Goal: Task Accomplishment & Management: Manage account settings

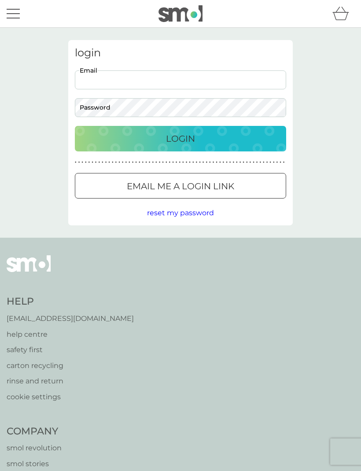
type input "[EMAIL_ADDRESS][DOMAIN_NAME]"
click at [181, 138] on button "Login" at bounding box center [180, 139] width 211 height 26
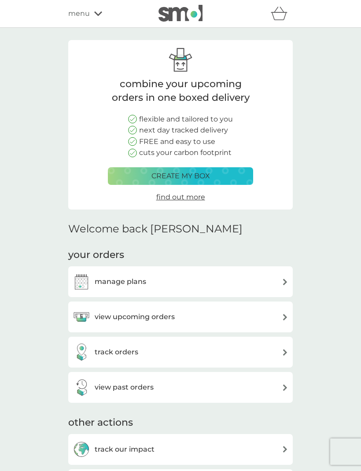
click at [276, 273] on div "manage plans" at bounding box center [181, 282] width 216 height 18
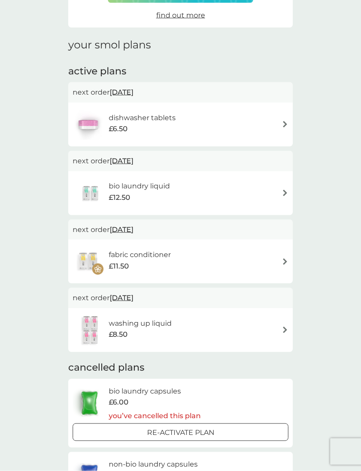
scroll to position [92, 0]
click at [280, 188] on div "bio laundry liquid £12.50" at bounding box center [181, 194] width 216 height 31
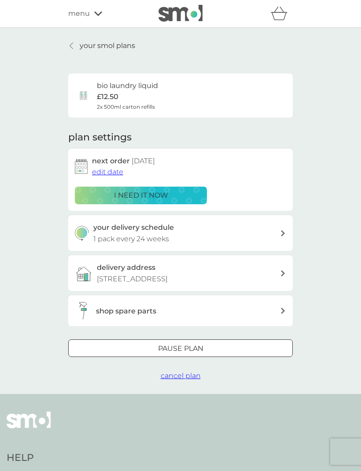
click at [111, 171] on span "edit date" at bounding box center [107, 172] width 31 height 8
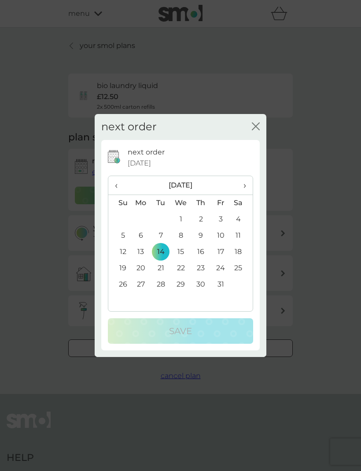
click at [245, 195] on span "›" at bounding box center [241, 185] width 9 height 18
click at [246, 195] on span "›" at bounding box center [241, 185] width 9 height 18
click at [248, 195] on th "›" at bounding box center [242, 185] width 22 height 19
click at [245, 195] on span "›" at bounding box center [241, 185] width 9 height 18
click at [122, 195] on span "‹" at bounding box center [119, 185] width 9 height 18
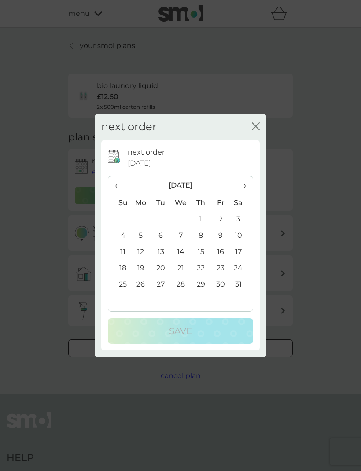
click at [253, 130] on icon "close" at bounding box center [256, 126] width 8 height 8
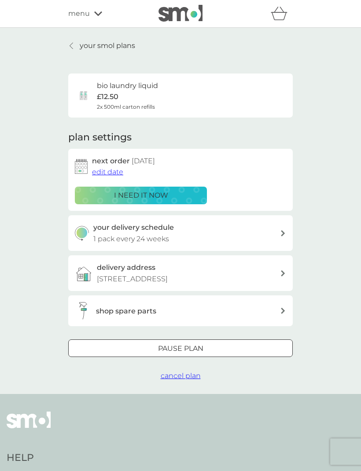
click at [278, 225] on div "your delivery schedule 1 pack every 24 weeks" at bounding box center [186, 233] width 187 height 22
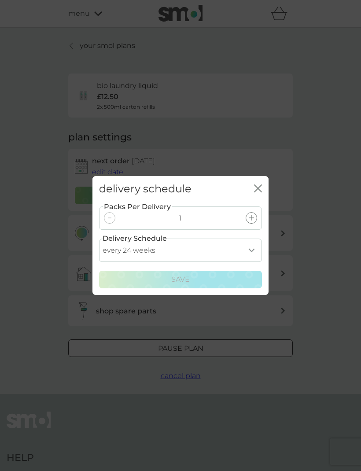
click at [251, 262] on select "every 1 week every 2 weeks every 3 weeks every 4 weeks every 5 weeks every 6 we…" at bounding box center [180, 250] width 163 height 23
select select "182"
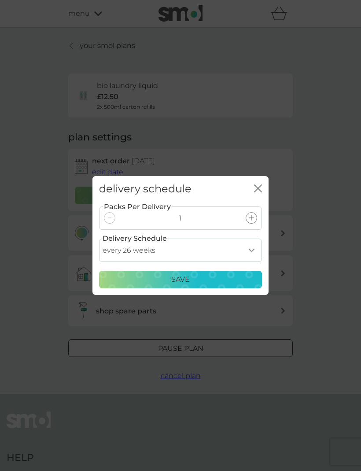
click at [242, 285] on div "Save" at bounding box center [180, 279] width 151 height 11
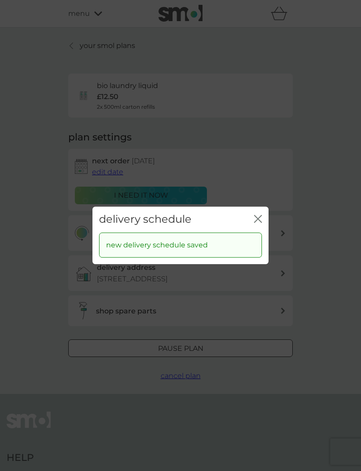
click at [260, 223] on icon "close" at bounding box center [258, 219] width 8 height 8
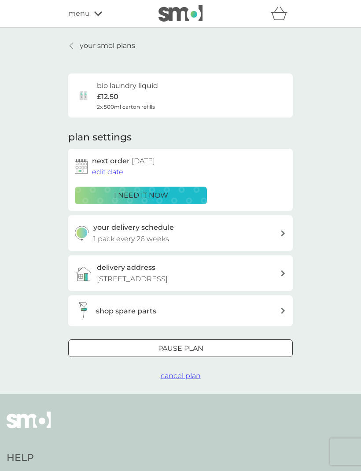
click at [269, 345] on div "Pause plan" at bounding box center [181, 348] width 224 height 11
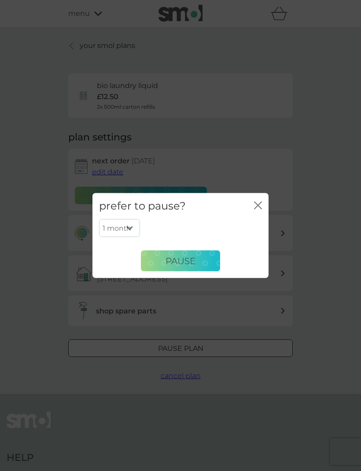
click at [131, 237] on select "1 month 2 months 3 months 4 months 5 months 6 months" at bounding box center [119, 228] width 41 height 18
select select "6"
click at [202, 272] on button "Pause" at bounding box center [180, 261] width 79 height 21
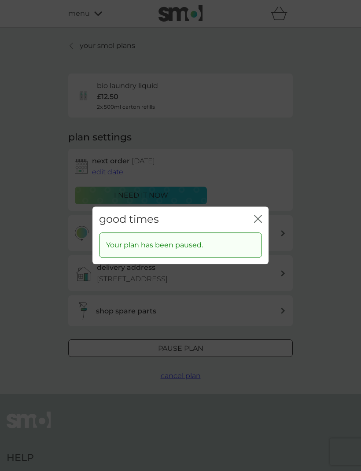
click at [251, 233] on div "good times close" at bounding box center [180, 220] width 176 height 26
click at [259, 223] on icon "close" at bounding box center [258, 219] width 8 height 8
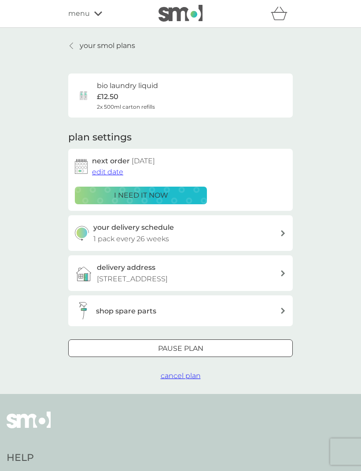
click at [78, 51] on link "your smol plans" at bounding box center [101, 45] width 67 height 11
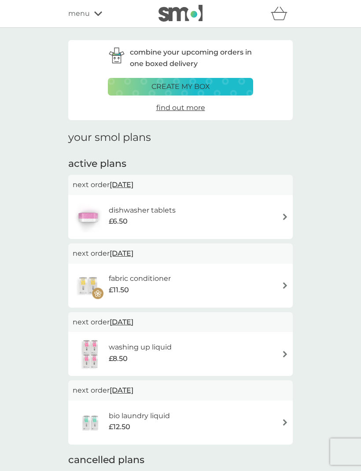
click at [279, 216] on div "dishwasher tablets £6.50" at bounding box center [181, 217] width 216 height 31
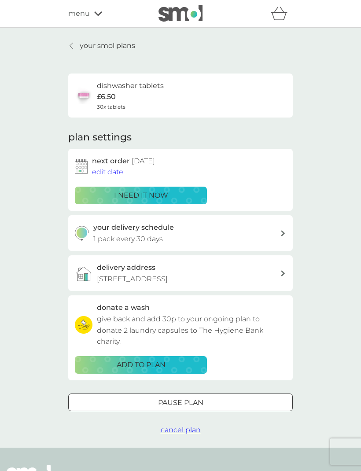
click at [112, 174] on span "edit date" at bounding box center [107, 172] width 31 height 8
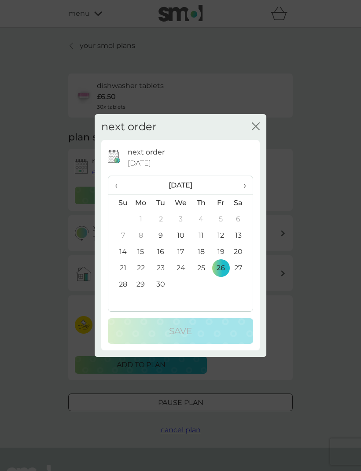
click at [245, 195] on span "›" at bounding box center [241, 185] width 9 height 18
click at [246, 195] on span "›" at bounding box center [241, 185] width 9 height 18
click at [239, 228] on td "1" at bounding box center [242, 219] width 22 height 16
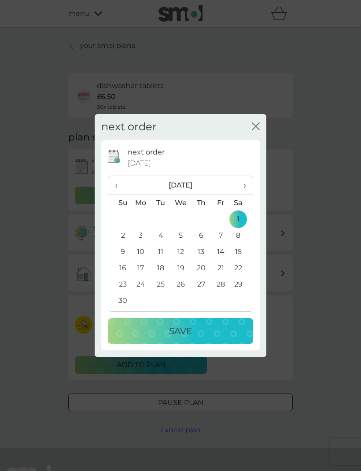
click at [225, 338] on div "Save" at bounding box center [181, 331] width 128 height 14
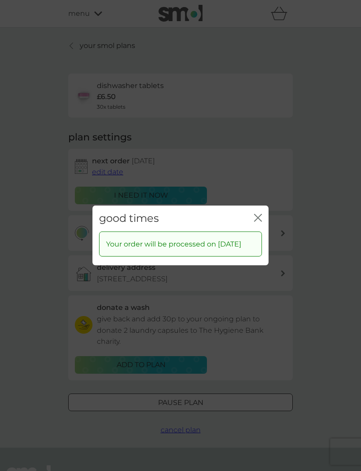
click at [257, 222] on icon "close" at bounding box center [258, 218] width 8 height 8
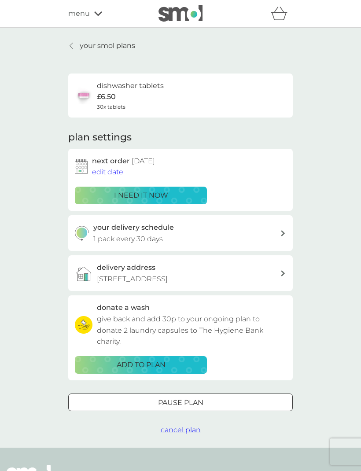
click at [280, 232] on div at bounding box center [283, 233] width 7 height 6
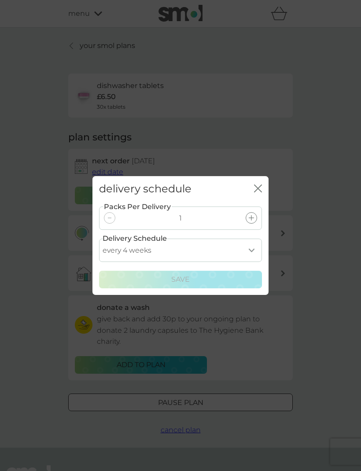
click at [249, 262] on select "every 1 week every 2 weeks every 3 weeks every 4 weeks every 5 weeks every 6 we…" at bounding box center [180, 250] width 163 height 23
select select "42"
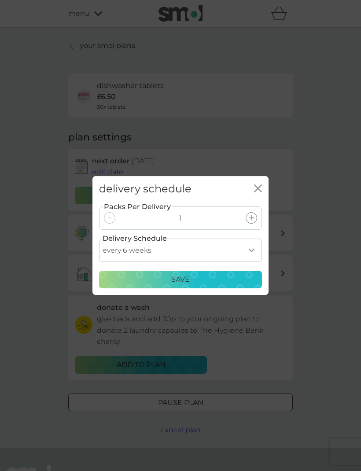
click at [230, 285] on div "Save" at bounding box center [180, 279] width 151 height 11
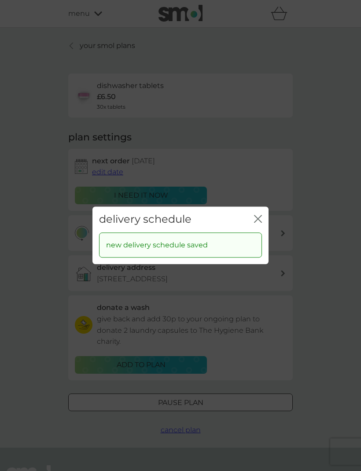
click at [261, 223] on icon "close" at bounding box center [258, 219] width 8 height 8
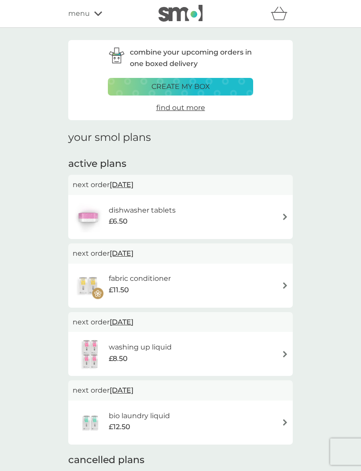
scroll to position [29, 0]
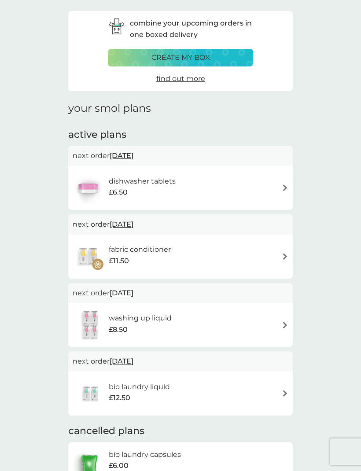
click at [288, 254] on img at bounding box center [285, 256] width 7 height 7
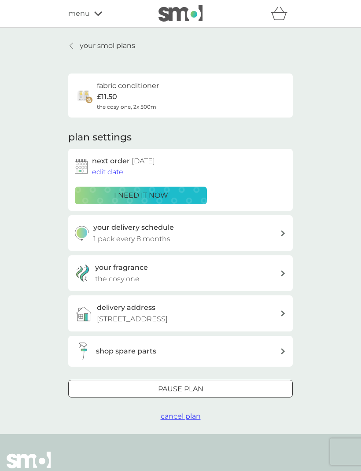
click at [193, 384] on p "Pause plan" at bounding box center [180, 389] width 45 height 11
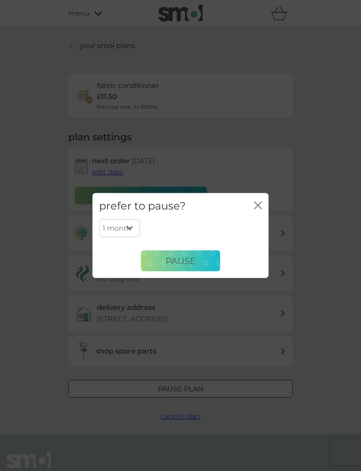
click at [132, 257] on div "1 month 2 months 3 months 4 months 5 months 6 months Pause" at bounding box center [180, 245] width 163 height 52
click at [133, 254] on div "1 month 2 months 3 months 4 months 5 months 6 months Pause" at bounding box center [180, 245] width 163 height 52
click at [131, 258] on div "1 month 2 months 3 months 4 months 5 months 6 months Pause" at bounding box center [180, 245] width 163 height 52
click at [128, 258] on div "1 month 2 months 3 months 4 months 5 months 6 months Pause" at bounding box center [180, 245] width 163 height 52
click at [260, 236] on div "1 month 2 months 3 months 4 months 5 months 6 months Pause" at bounding box center [180, 245] width 163 height 52
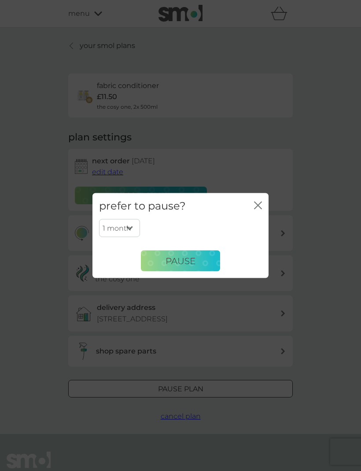
click at [258, 236] on div "1 month 2 months 3 months 4 months 5 months 6 months Pause" at bounding box center [180, 245] width 163 height 52
click at [197, 295] on div "prefer to pause? close 1 month 2 months 3 months 4 months 5 months 6 months Pau…" at bounding box center [180, 235] width 361 height 471
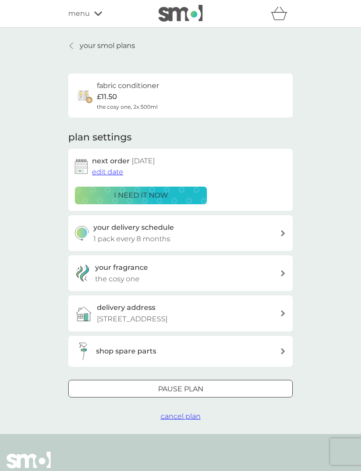
click at [234, 387] on div "Pause plan" at bounding box center [181, 389] width 224 height 11
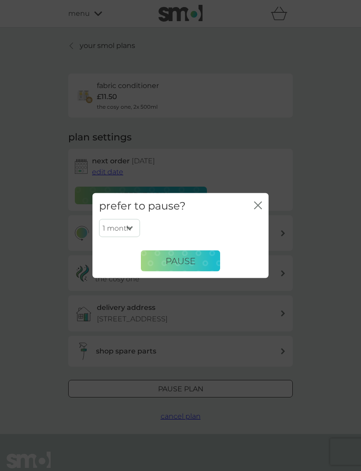
click at [131, 256] on div "1 month 2 months 3 months 4 months 5 months 6 months Pause" at bounding box center [180, 245] width 163 height 52
click at [123, 256] on div "1 month 2 months 3 months 4 months 5 months 6 months Pause" at bounding box center [180, 245] width 163 height 52
click at [262, 236] on div "1 month 2 months 3 months 4 months 5 months 6 months Pause" at bounding box center [180, 248] width 176 height 59
click at [257, 234] on div "1 month 2 months 3 months 4 months 5 months 6 months Pause" at bounding box center [180, 245] width 163 height 52
click at [258, 235] on div "1 month 2 months 3 months 4 months 5 months 6 months Pause" at bounding box center [180, 245] width 163 height 52
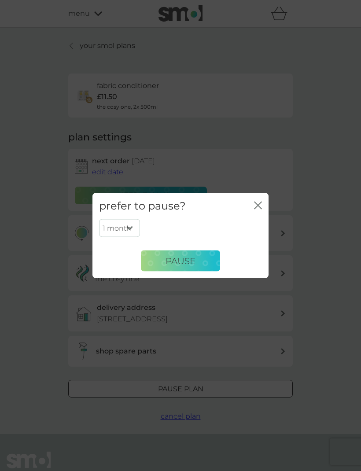
click at [187, 278] on div "1 month 2 months 3 months 4 months 5 months 6 months Pause" at bounding box center [180, 248] width 176 height 59
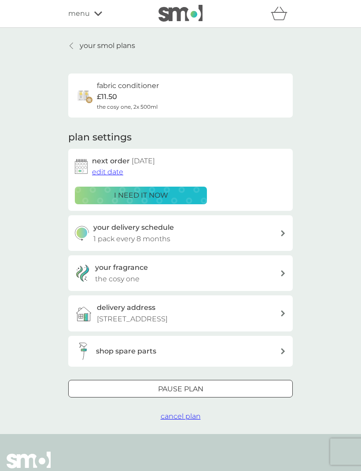
click at [275, 272] on div "your fragrance the cosy one" at bounding box center [187, 273] width 185 height 22
click at [247, 386] on div "Pause plan" at bounding box center [181, 389] width 224 height 11
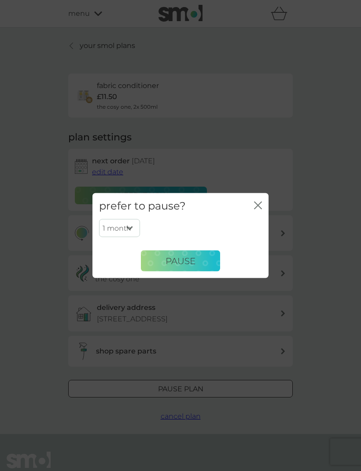
click at [133, 227] on select "1 month 2 months 3 months 4 months 5 months 6 months" at bounding box center [119, 228] width 41 height 18
select select "6"
click at [194, 262] on span "Pause" at bounding box center [181, 260] width 30 height 11
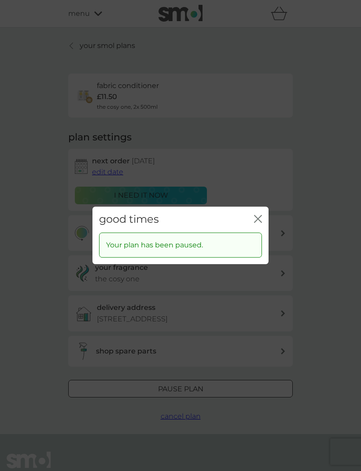
click at [258, 218] on icon "close" at bounding box center [258, 219] width 8 height 8
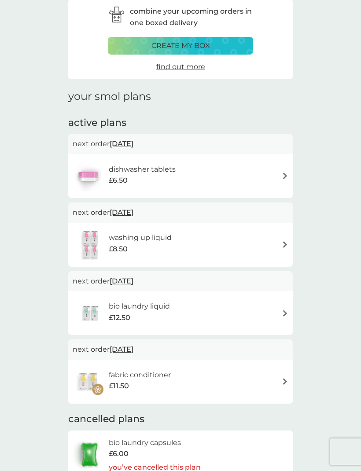
scroll to position [41, 0]
click at [277, 243] on div "washing up liquid £8.50" at bounding box center [181, 245] width 216 height 31
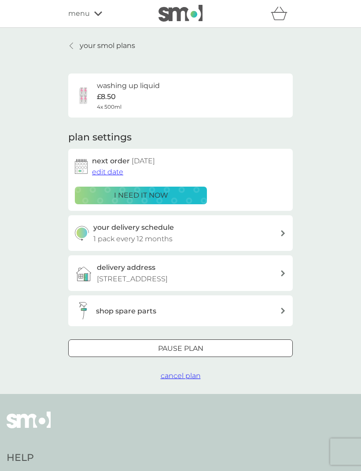
click at [267, 343] on div "Pause plan" at bounding box center [181, 348] width 224 height 11
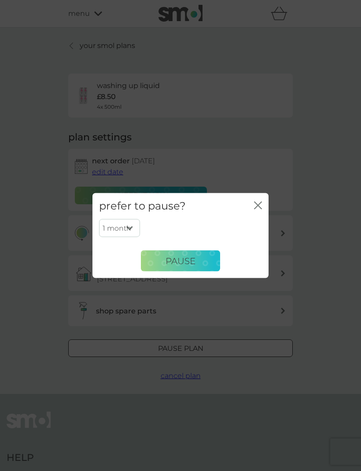
click at [131, 237] on select "1 month 2 months 3 months 4 months 5 months 6 months" at bounding box center [119, 228] width 41 height 18
select select "6"
click at [199, 272] on button "Pause" at bounding box center [180, 261] width 79 height 21
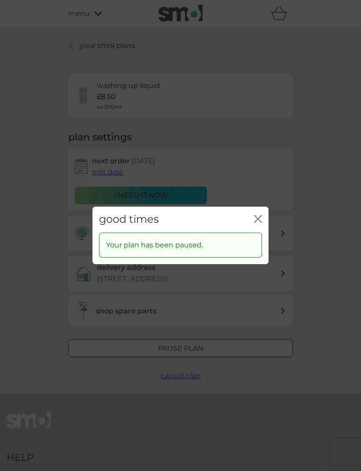
click at [260, 223] on icon "close" at bounding box center [258, 219] width 8 height 8
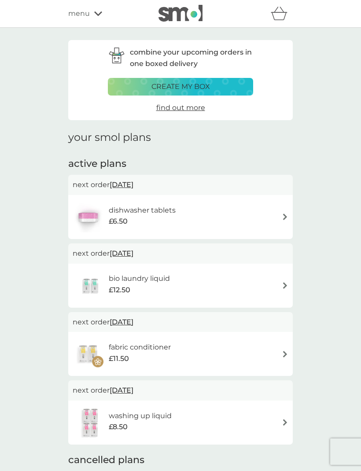
click at [317, 238] on div "combine your upcoming orders in one boxed delivery create my box find out more …" at bounding box center [180, 401] width 361 height 746
click at [278, 212] on div "dishwasher tablets £6.50" at bounding box center [181, 217] width 216 height 31
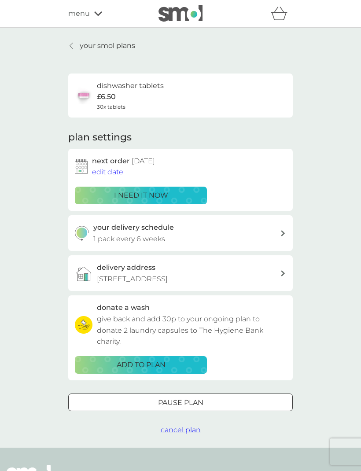
click at [216, 398] on div "Pause plan" at bounding box center [181, 402] width 224 height 11
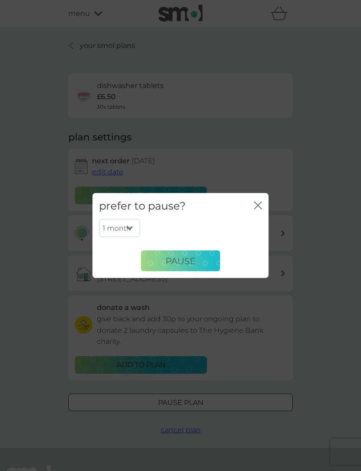
click at [134, 229] on select "1 month 2 months 3 months 4 months 5 months 6 months" at bounding box center [119, 228] width 41 height 18
select select "3"
click at [202, 264] on button "Pause" at bounding box center [180, 261] width 79 height 21
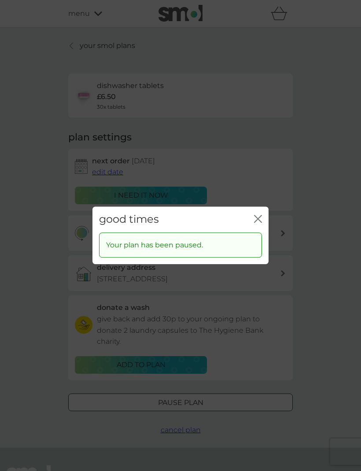
click at [262, 214] on div "good times close" at bounding box center [180, 220] width 176 height 26
click at [255, 224] on button "close" at bounding box center [258, 219] width 8 height 9
